Goal: Task Accomplishment & Management: Use online tool/utility

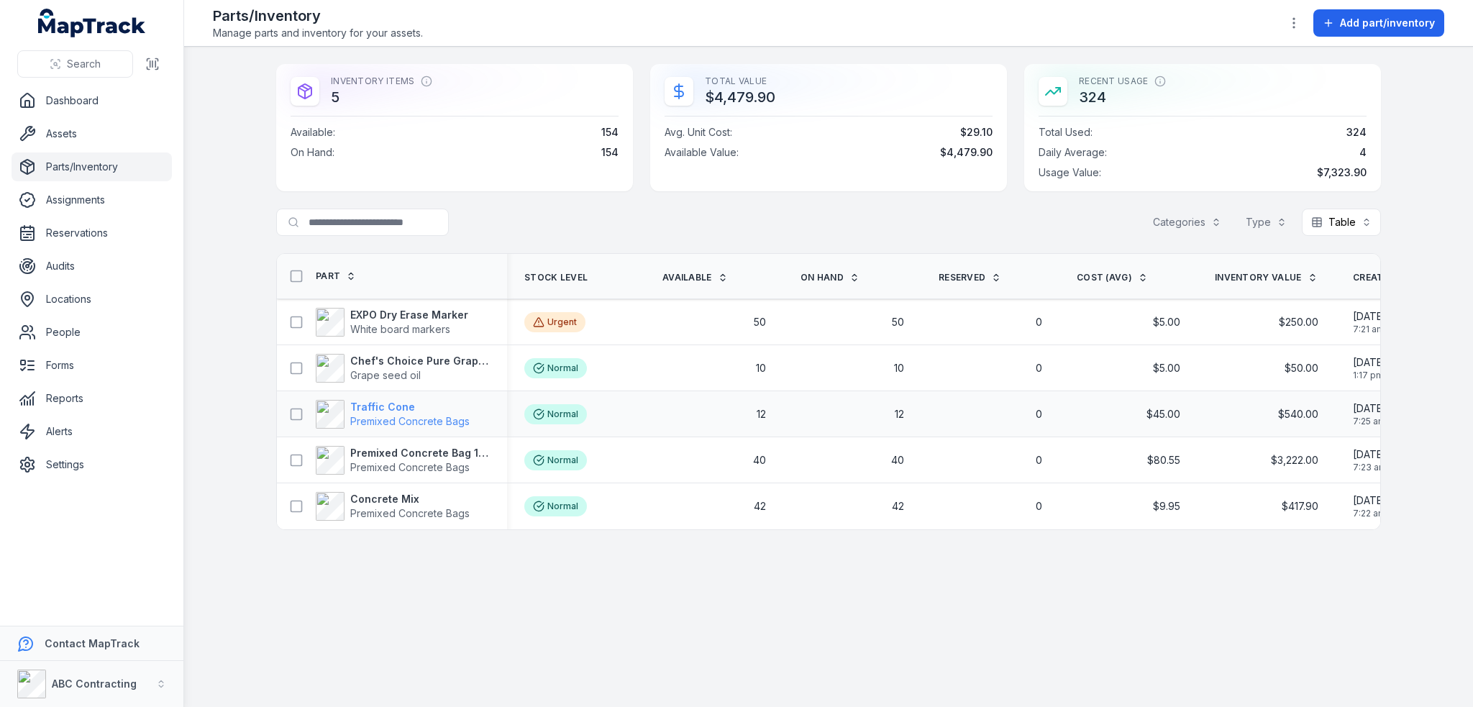
drag, startPoint x: 0, startPoint y: 0, endPoint x: 400, endPoint y: 401, distance: 566.2
click at [400, 401] on strong "Traffic Cone" at bounding box center [409, 407] width 119 height 14
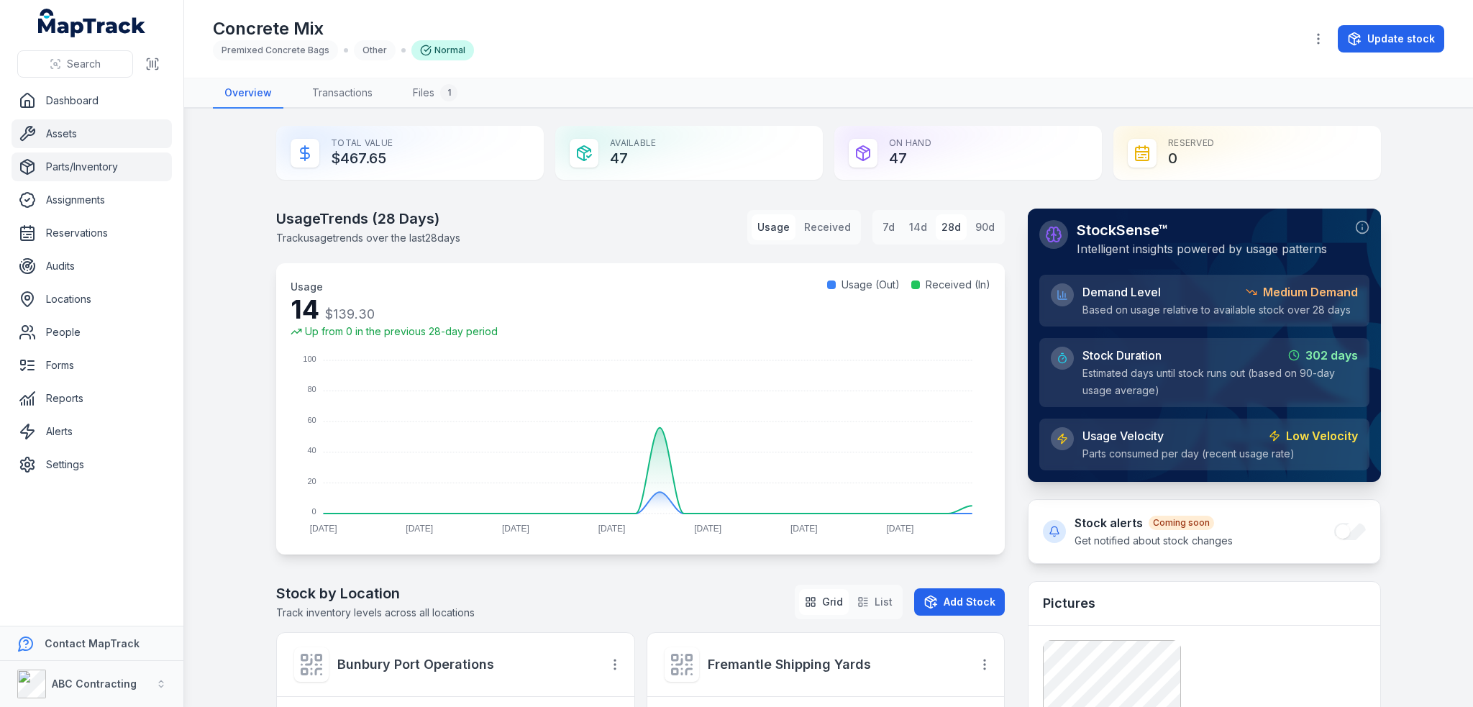
click at [81, 134] on link "Assets" at bounding box center [92, 133] width 160 height 29
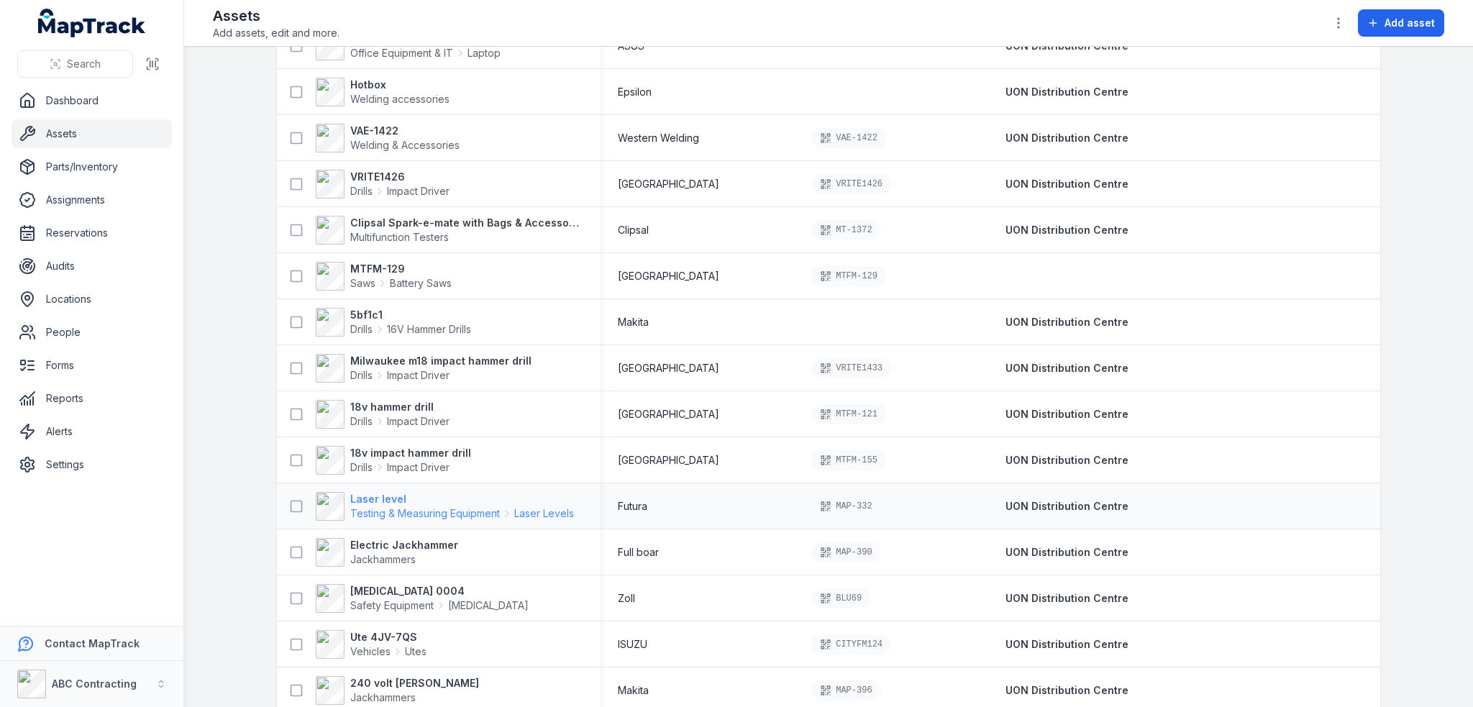
scroll to position [863, 0]
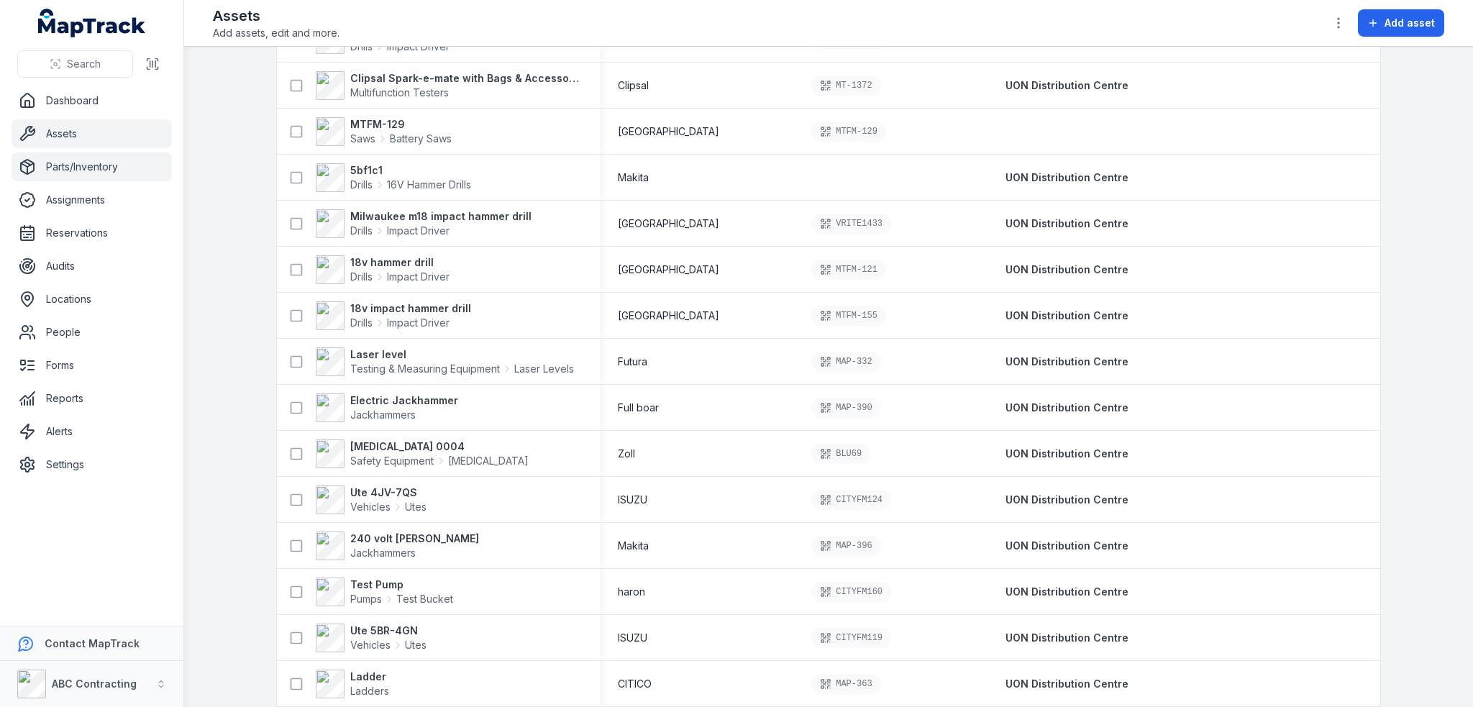
click at [81, 168] on link "Parts/Inventory" at bounding box center [92, 167] width 160 height 29
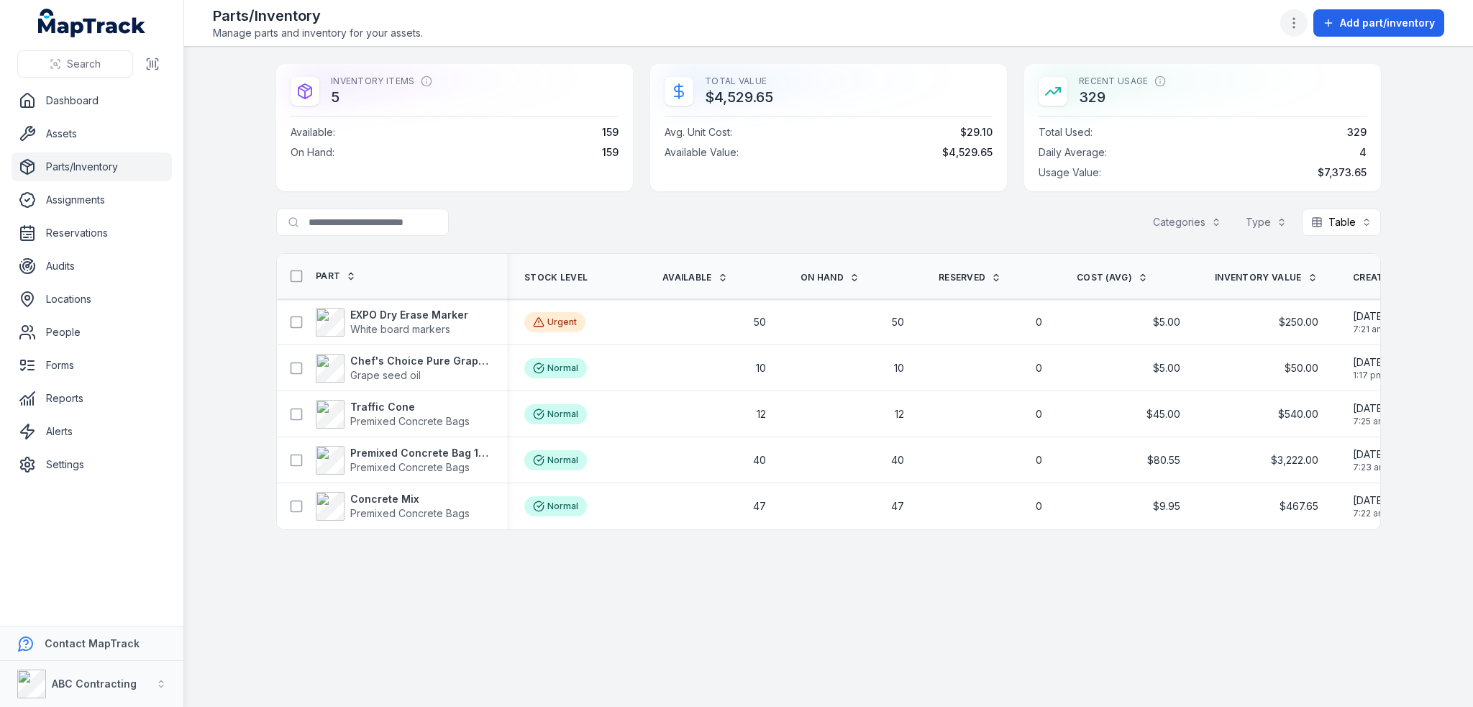
click at [1293, 24] on icon "button" at bounding box center [1294, 23] width 14 height 14
click at [1221, 149] on div "Edit categories" at bounding box center [1224, 151] width 161 height 26
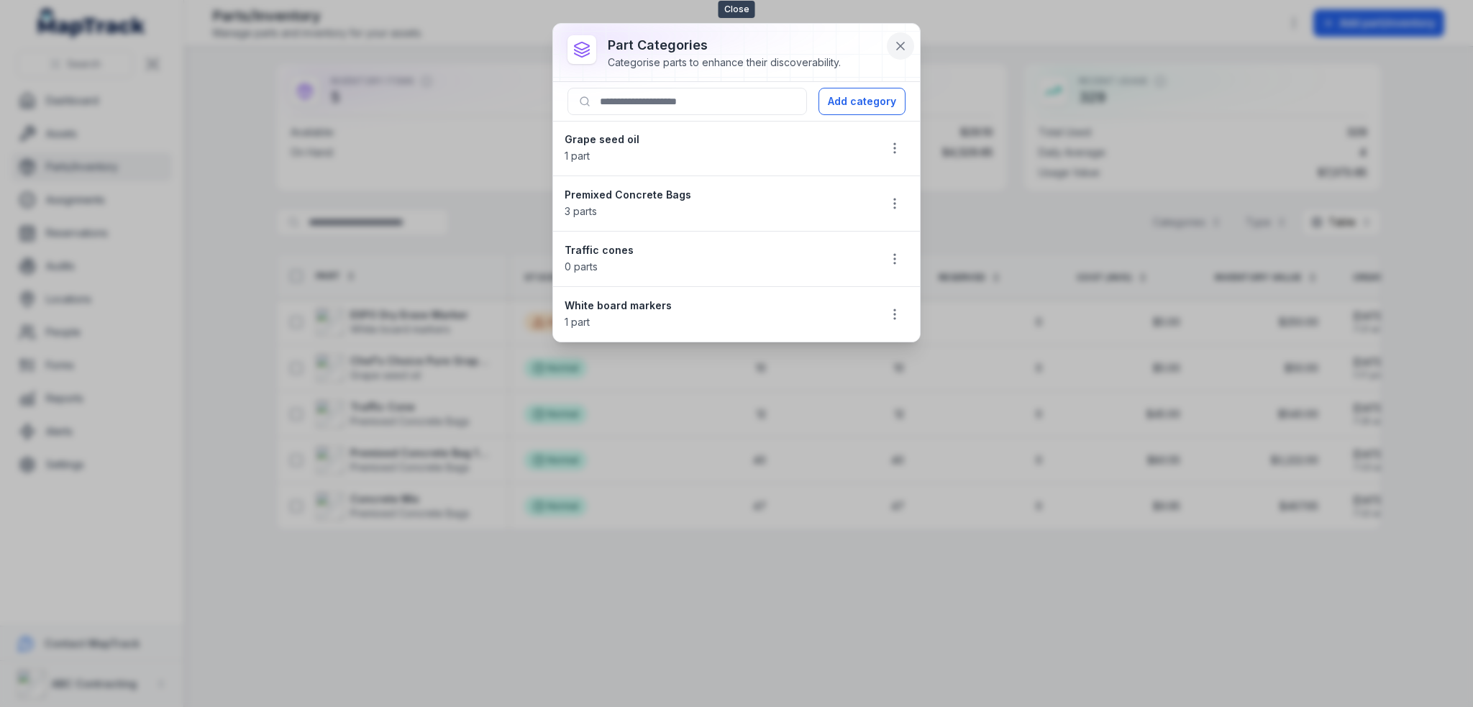
click at [900, 40] on icon at bounding box center [901, 46] width 14 height 14
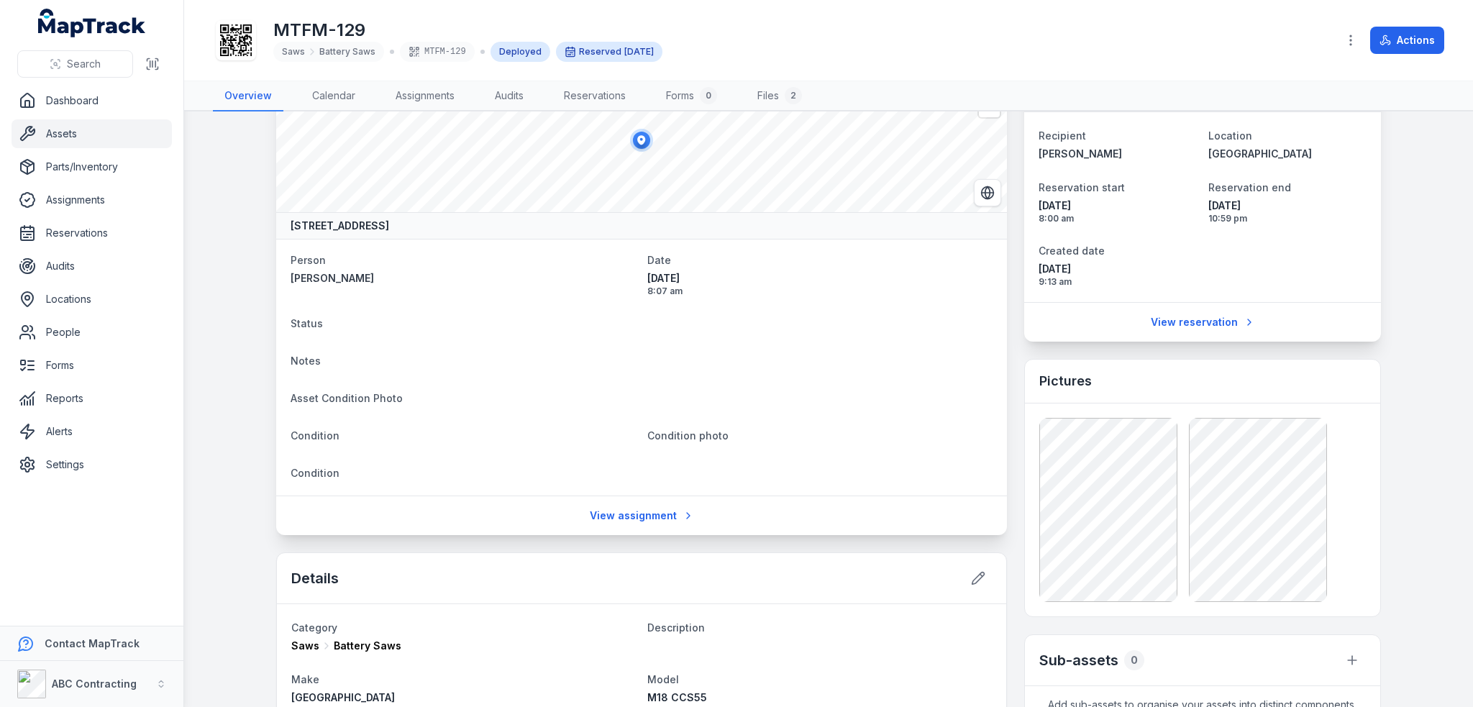
scroll to position [432, 0]
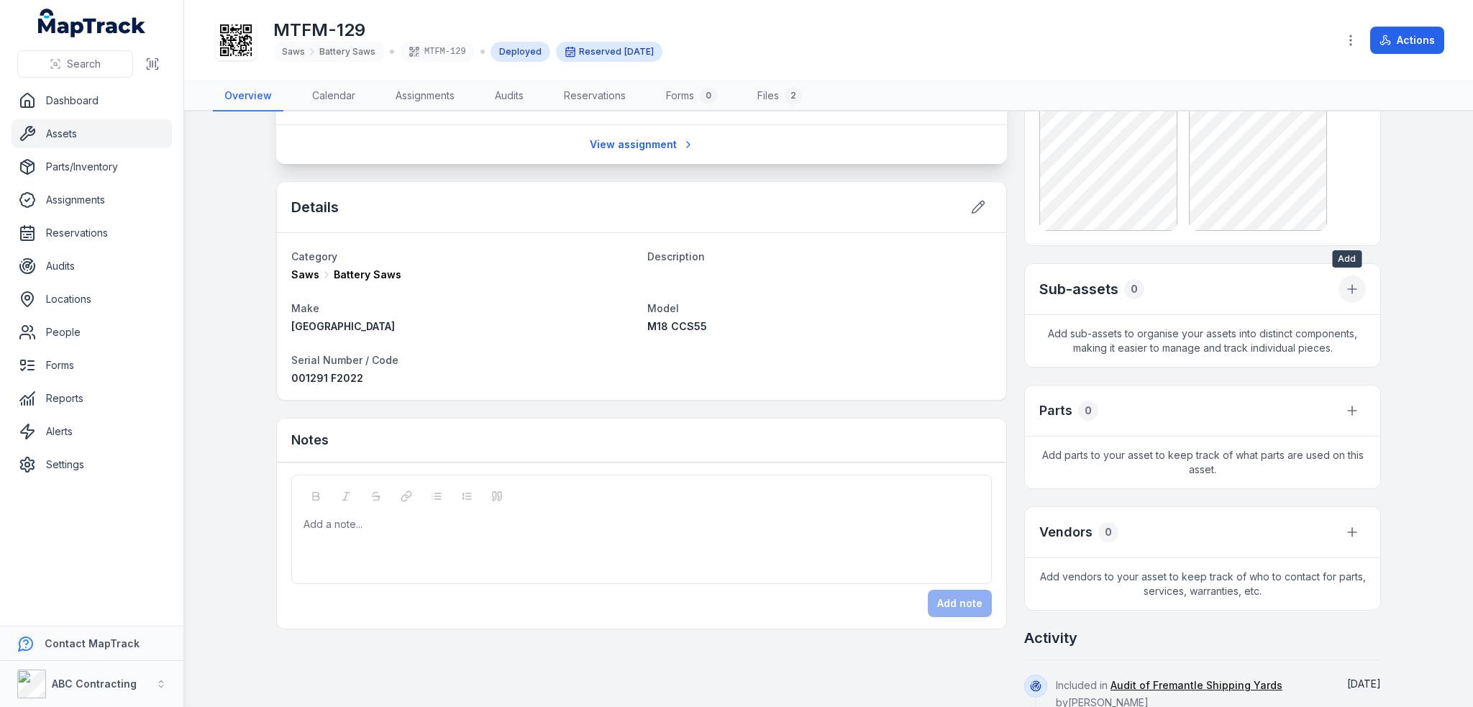
click at [1353, 288] on icon "button" at bounding box center [1353, 289] width 0 height 9
click at [1299, 324] on div "Create new asset" at bounding box center [1274, 325] width 161 height 26
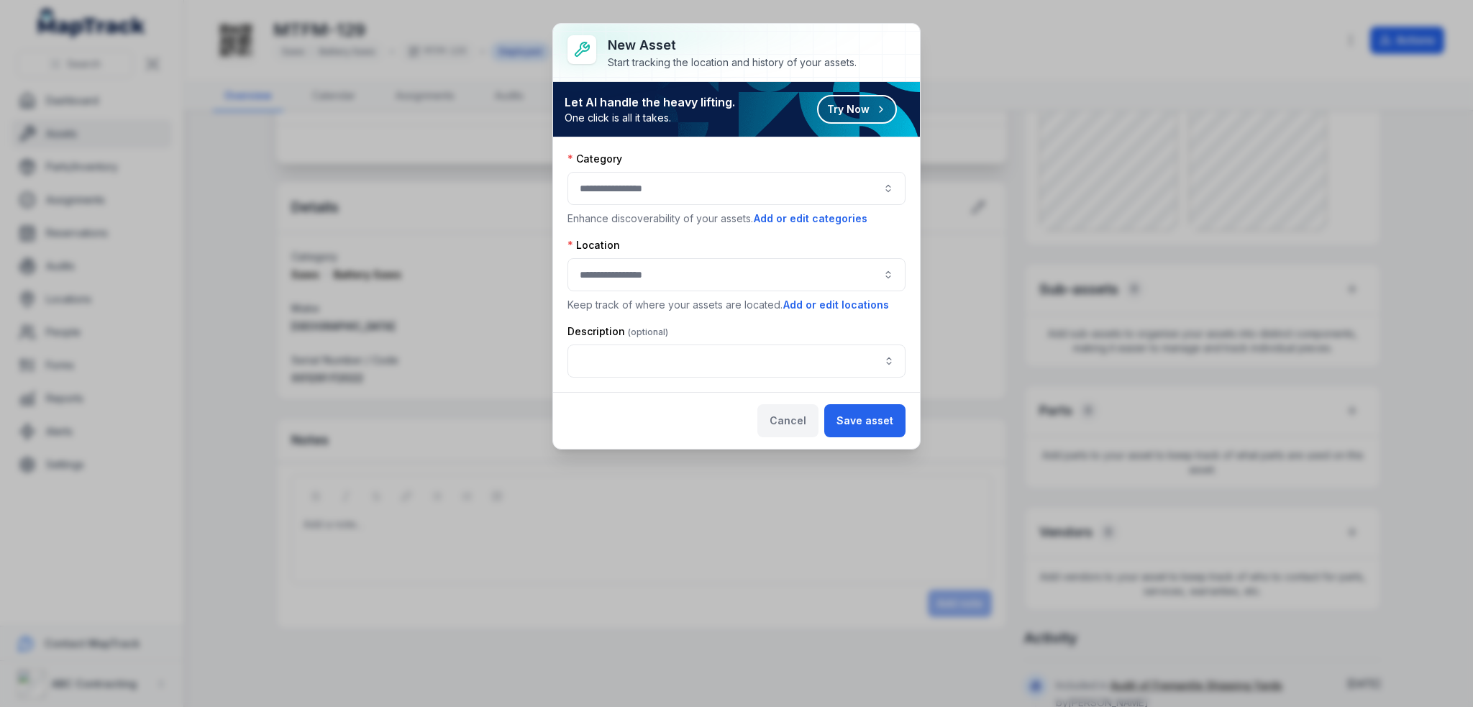
click at [799, 414] on button "Cancel" at bounding box center [788, 420] width 61 height 33
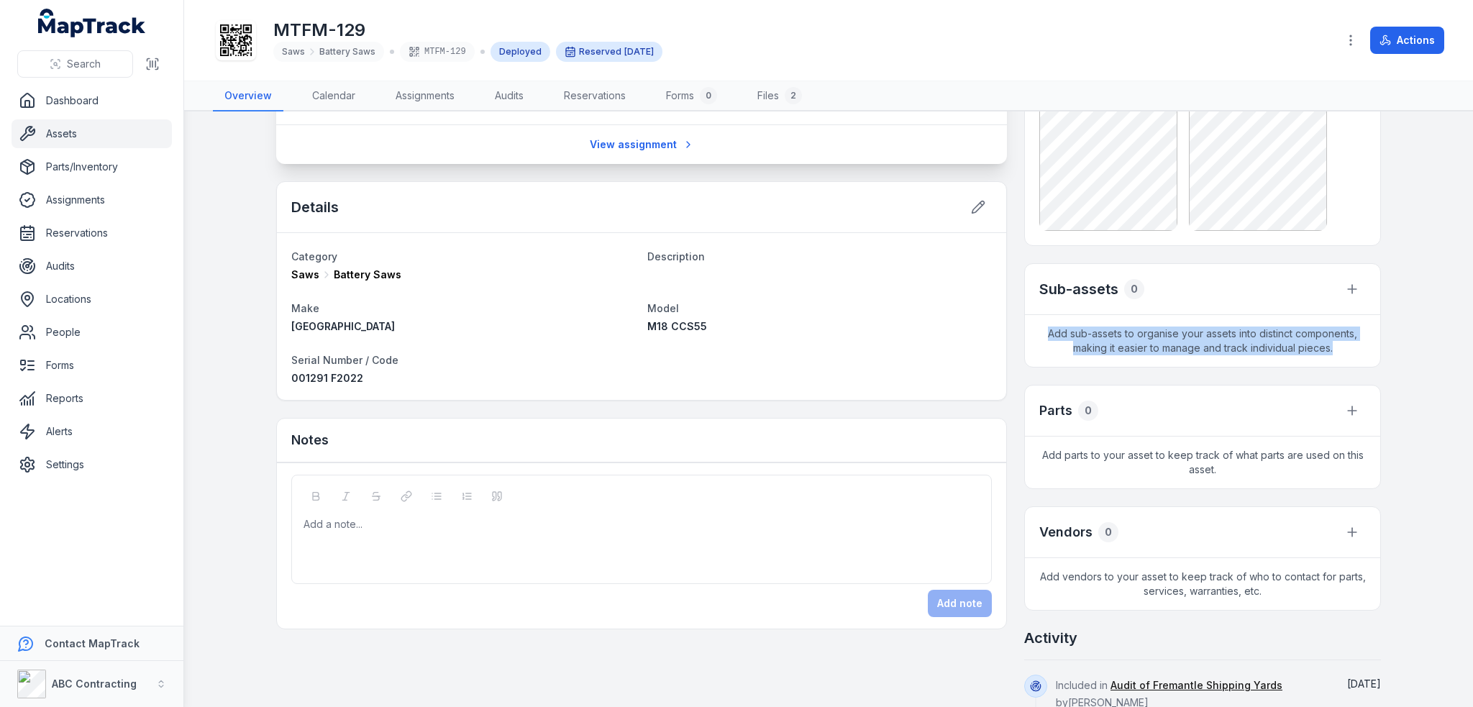
drag, startPoint x: 1041, startPoint y: 332, endPoint x: 1332, endPoint y: 355, distance: 292.3
click at [1328, 362] on span "Add sub-assets to organise your assets into distinct components, making it easi…" at bounding box center [1202, 341] width 355 height 52
click at [1347, 276] on button "button" at bounding box center [1352, 289] width 27 height 27
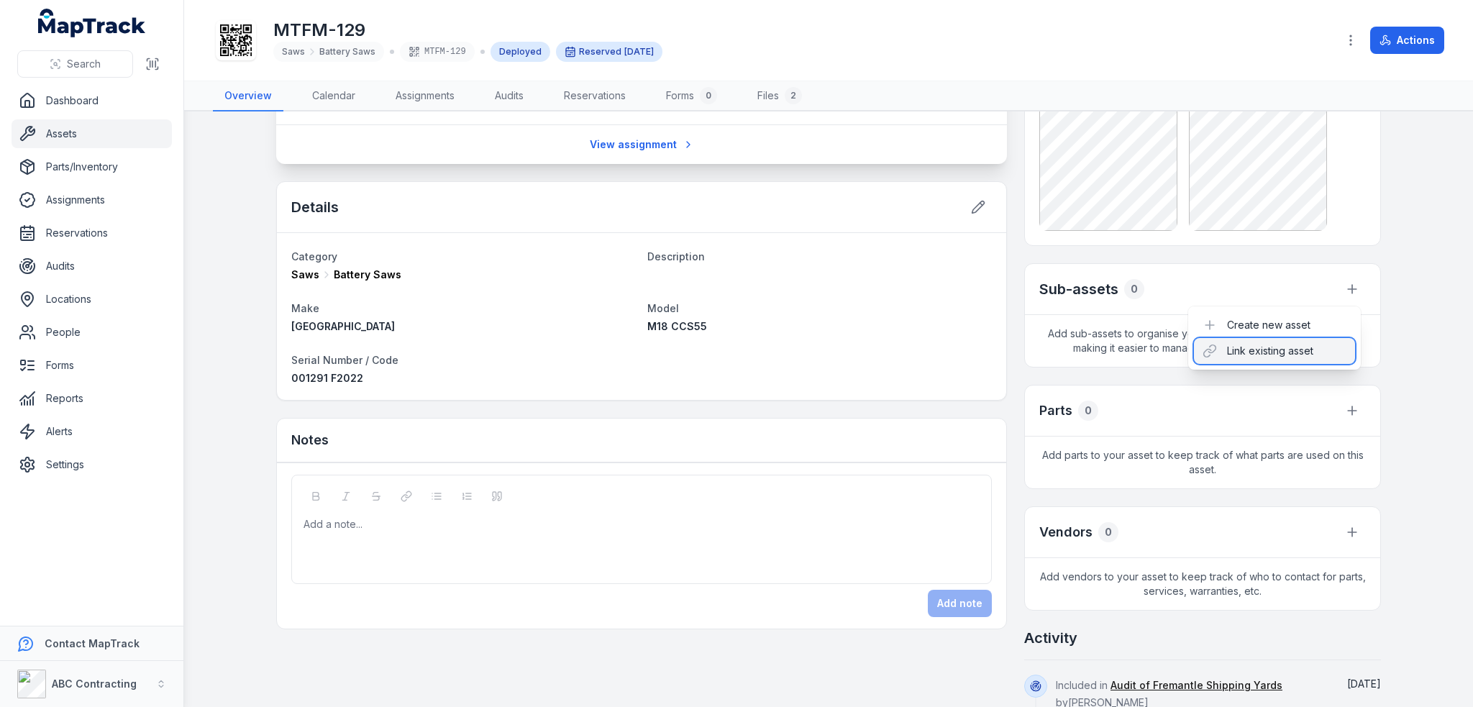
click at [1269, 356] on div "Link existing asset" at bounding box center [1274, 351] width 161 height 26
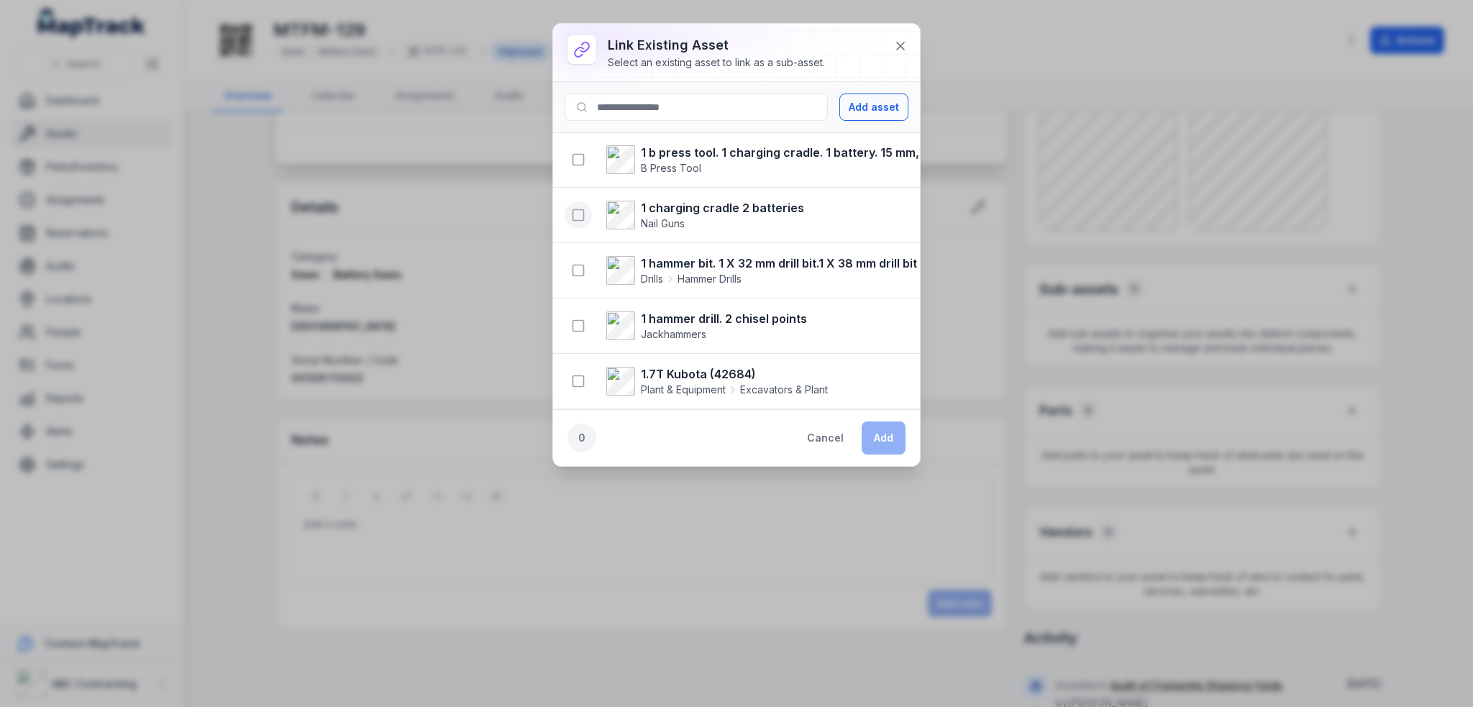
click at [582, 212] on icon "button" at bounding box center [578, 215] width 14 height 14
click at [893, 437] on button "Add" at bounding box center [884, 438] width 44 height 33
